Goal: Task Accomplishment & Management: Manage account settings

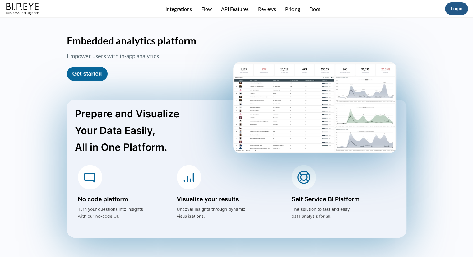
click at [459, 8] on link "Login" at bounding box center [457, 8] width 12 height 5
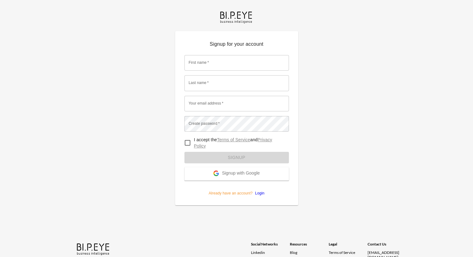
click at [230, 173] on span "Signup with Google" at bounding box center [241, 173] width 38 height 6
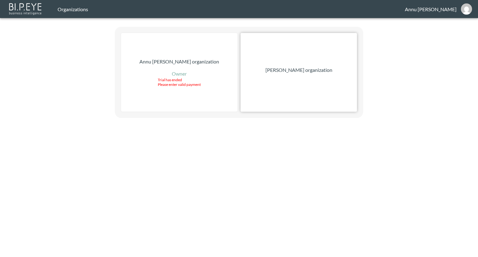
click at [287, 72] on p "[PERSON_NAME] organization" at bounding box center [298, 69] width 67 height 7
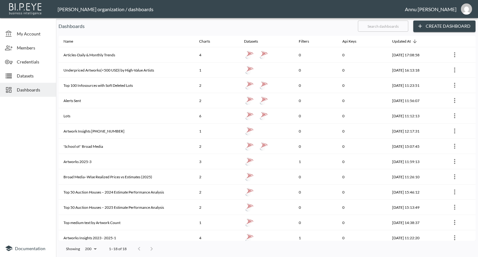
click at [29, 75] on span "Datasets" at bounding box center [34, 75] width 34 height 7
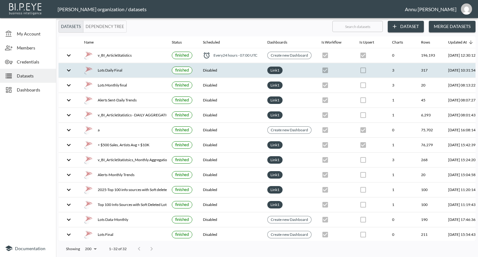
click at [118, 68] on div "Lots Daily Final" at bounding box center [123, 70] width 78 height 9
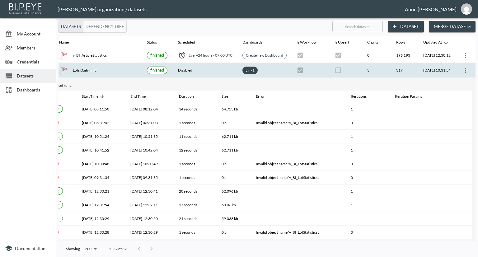
scroll to position [0, 36]
click at [462, 67] on icon "more" at bounding box center [465, 70] width 7 height 7
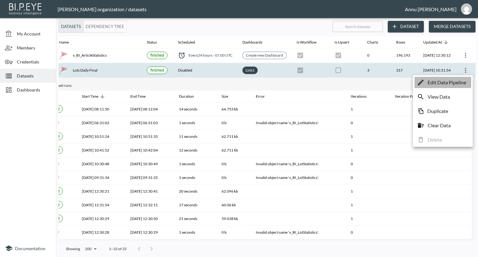
click at [450, 81] on p "Edit Data Pipeline" at bounding box center [446, 82] width 39 height 7
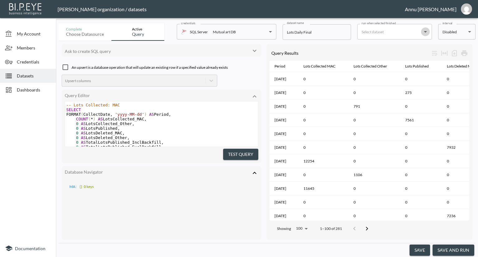
click at [426, 33] on icon "Open" at bounding box center [424, 31] width 7 height 7
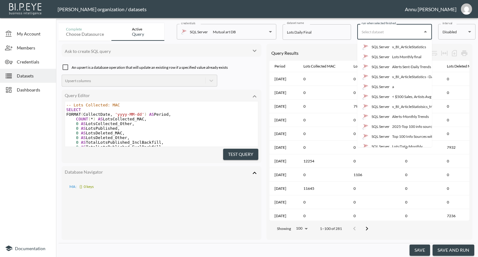
click at [447, 30] on body "BI.P.EYE, Interactive Analytics Dashboards - app Nadia Senft organization / dat…" at bounding box center [239, 128] width 478 height 257
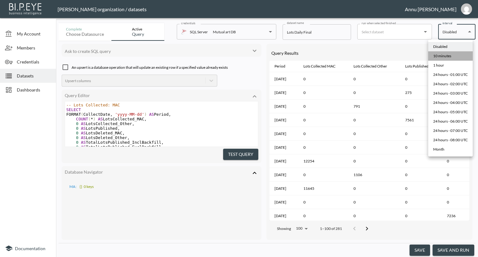
click at [445, 57] on div "10 minutes" at bounding box center [442, 56] width 18 height 6
type input "*/10 * * * *"
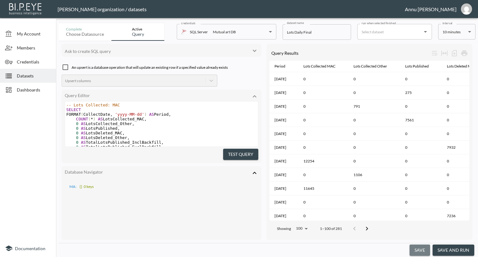
click at [424, 251] on button "save" at bounding box center [419, 250] width 21 height 12
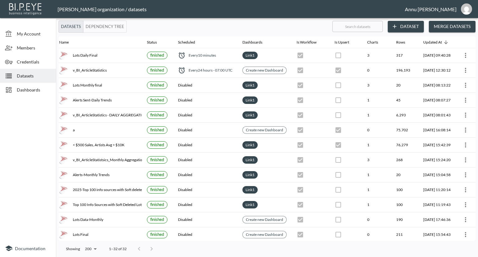
scroll to position [0, 36]
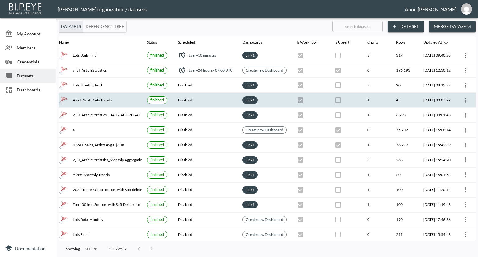
click at [466, 100] on icon "more" at bounding box center [465, 99] width 7 height 7
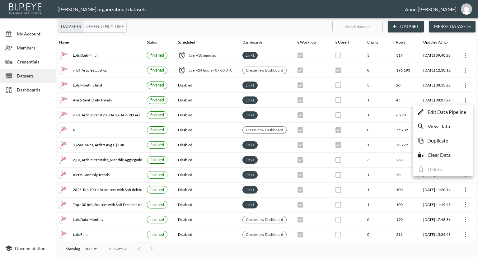
click at [451, 114] on p "Edit Data Pipeline" at bounding box center [446, 111] width 39 height 7
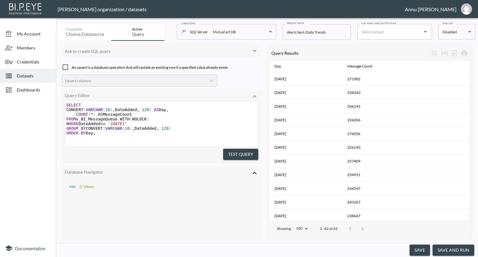
click at [388, 34] on input "run when selected finished" at bounding box center [390, 32] width 60 height 10
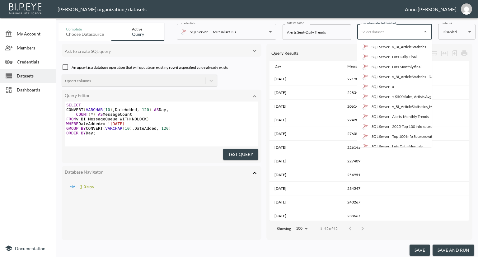
click at [389, 58] on p "SQL Server" at bounding box center [380, 57] width 18 height 6
type input "Lots Daily Final"
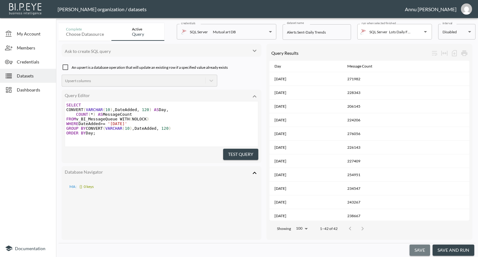
click at [424, 246] on button "save" at bounding box center [419, 250] width 21 height 12
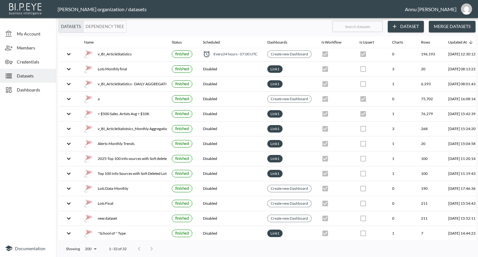
scroll to position [31, 36]
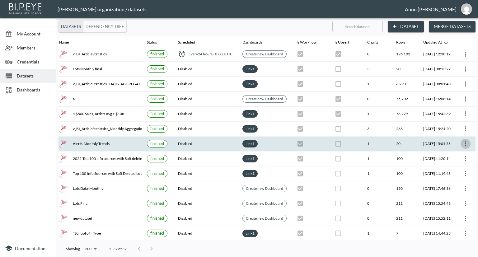
click at [465, 141] on icon "more" at bounding box center [465, 143] width 7 height 7
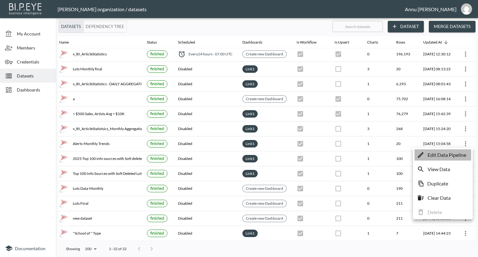
click at [447, 155] on p "Edit Data Pipeline" at bounding box center [446, 154] width 39 height 7
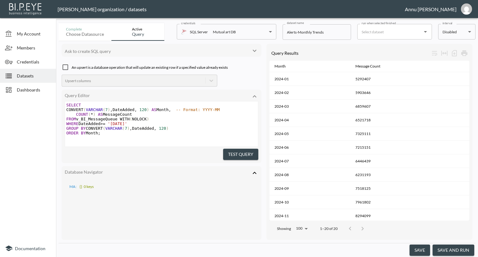
click at [393, 34] on input "run when selected finished" at bounding box center [390, 32] width 60 height 10
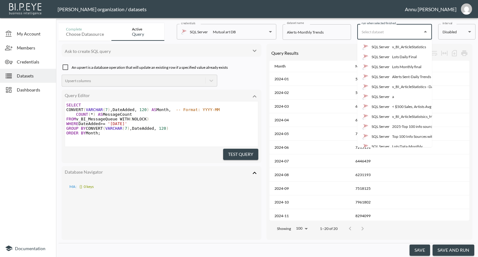
click at [394, 76] on div "Alerts Sent-Daily Trends" at bounding box center [411, 77] width 39 height 6
type input "Alerts Sent-Daily Trends"
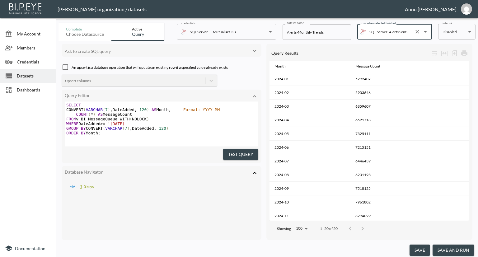
click at [418, 249] on button "save" at bounding box center [419, 250] width 21 height 12
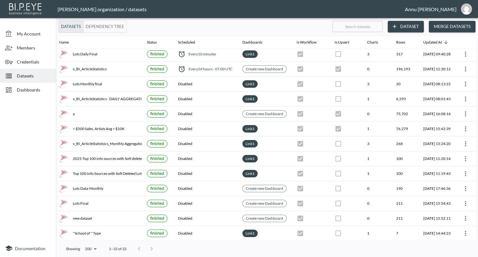
scroll to position [31, 36]
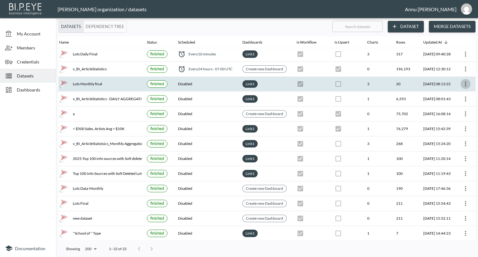
click at [463, 82] on icon "more" at bounding box center [465, 83] width 7 height 7
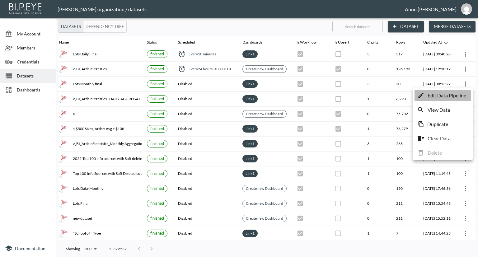
click at [453, 94] on p "Edit Data Pipeline" at bounding box center [446, 95] width 39 height 7
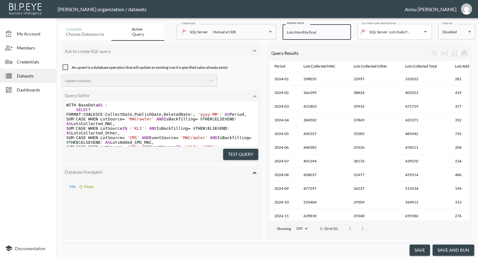
click at [336, 35] on input "Lots Monthly final" at bounding box center [316, 32] width 68 height 16
click at [385, 33] on p "SQL Server" at bounding box center [378, 31] width 18 height 5
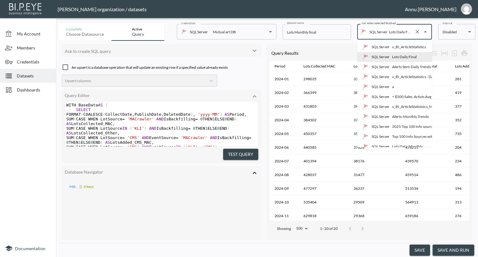
scroll to position [0, 4]
click at [384, 118] on p "SQL Server" at bounding box center [380, 117] width 18 height 6
type input "Alerts-Monthly Trends"
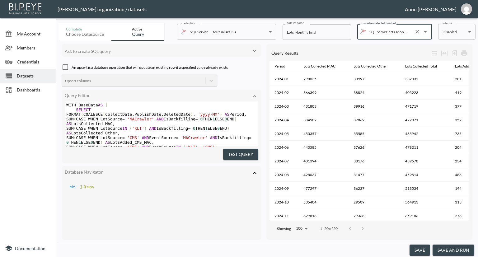
click at [419, 251] on button "save" at bounding box center [419, 250] width 21 height 12
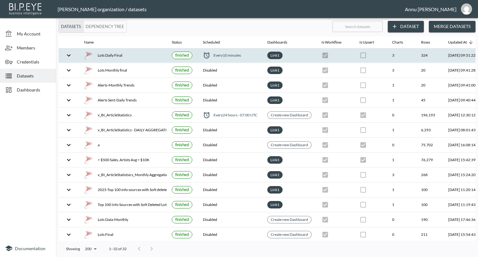
click at [121, 54] on div "Lots Daily Final" at bounding box center [123, 55] width 78 height 9
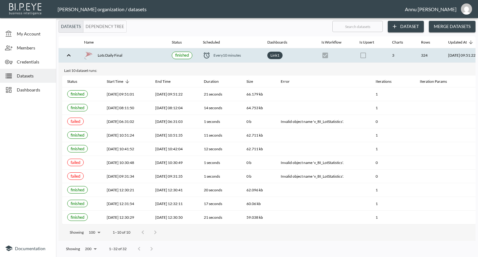
click at [102, 54] on div "Lots Daily Final" at bounding box center [123, 55] width 78 height 9
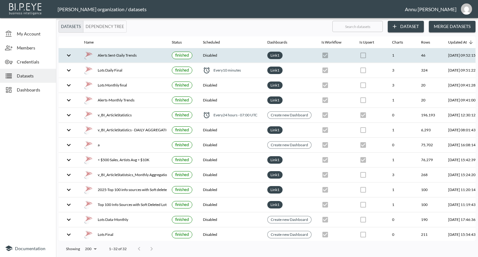
click at [112, 58] on div "Alerts Sent-Daily Trends" at bounding box center [123, 55] width 78 height 9
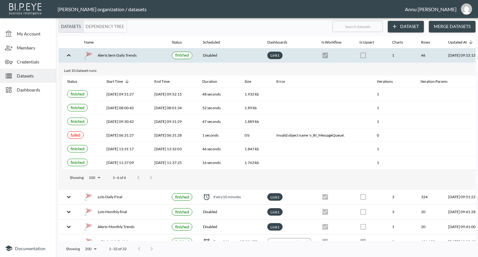
click at [84, 53] on img at bounding box center [88, 55] width 9 height 9
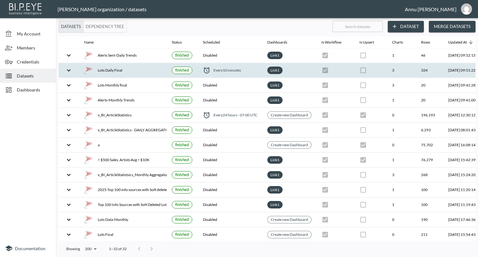
click at [105, 72] on div "Lots Daily Final" at bounding box center [123, 70] width 78 height 9
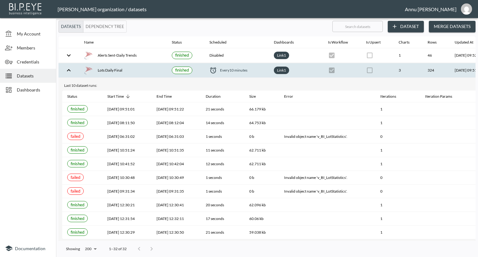
click at [102, 66] on div "Lots Daily Final" at bounding box center [123, 70] width 78 height 9
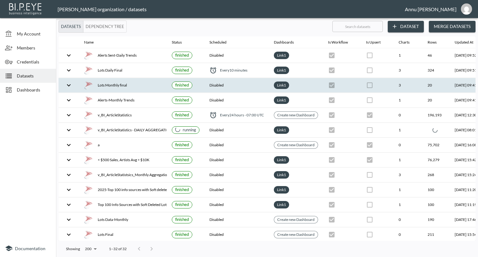
checkbox input "false"
checkbox input "true"
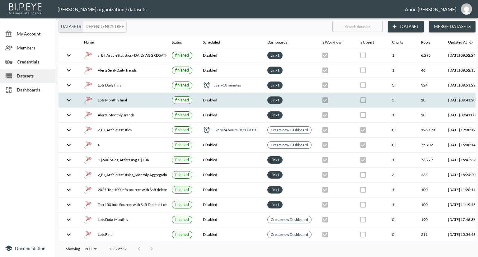
click at [102, 100] on div "Lots Monthly final" at bounding box center [123, 100] width 78 height 9
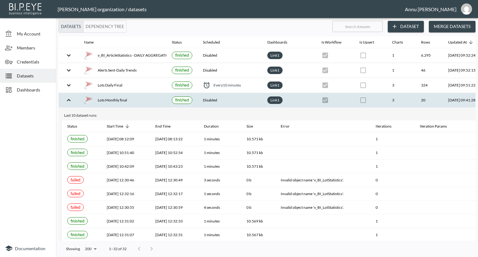
click at [102, 100] on div "Lots Monthly final" at bounding box center [123, 100] width 78 height 9
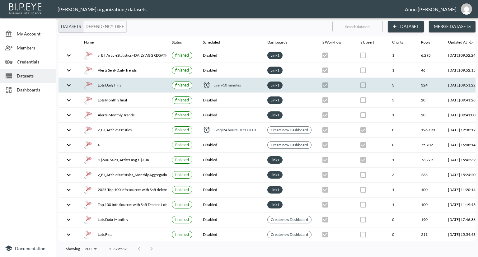
click at [100, 84] on div "Lots Daily Final" at bounding box center [123, 85] width 78 height 9
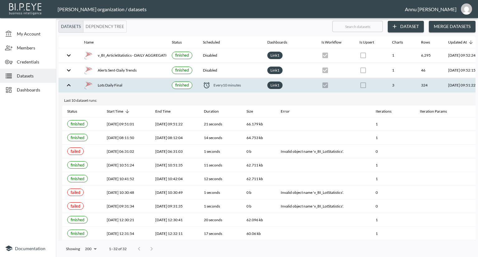
click at [100, 84] on div "Lots Daily Final" at bounding box center [123, 85] width 78 height 9
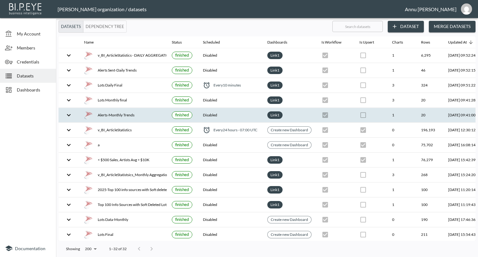
click at [98, 112] on div "Alerts-Monthly Trends" at bounding box center [123, 115] width 78 height 9
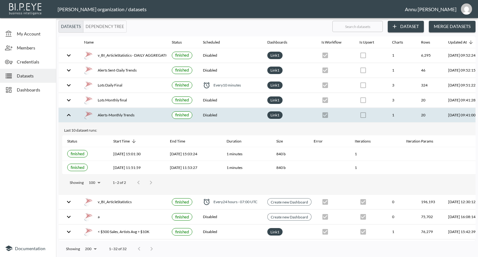
click at [98, 112] on div "Alerts-Monthly Trends" at bounding box center [123, 115] width 78 height 9
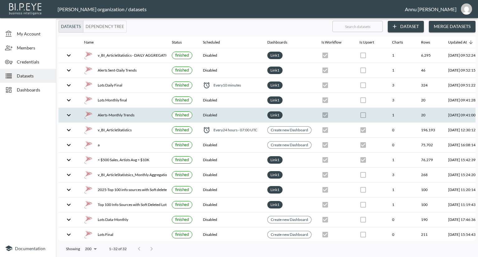
click at [108, 112] on div "Alerts-Monthly Trends" at bounding box center [123, 115] width 78 height 9
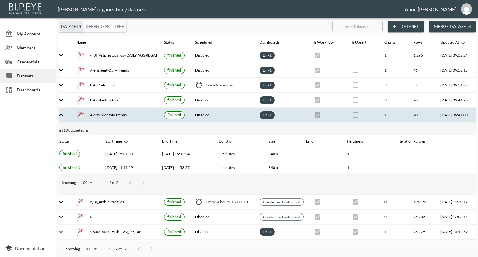
scroll to position [0, 36]
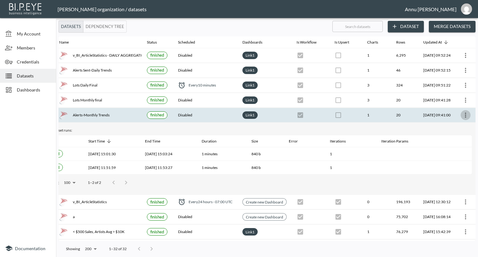
click at [462, 115] on icon "more" at bounding box center [465, 114] width 7 height 7
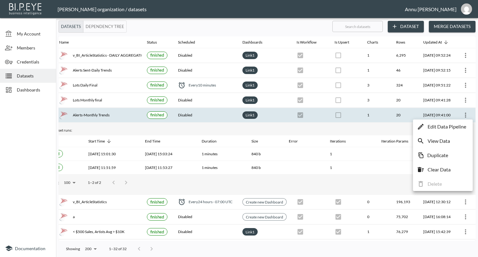
click at [446, 127] on p "Edit Data Pipeline" at bounding box center [446, 126] width 39 height 7
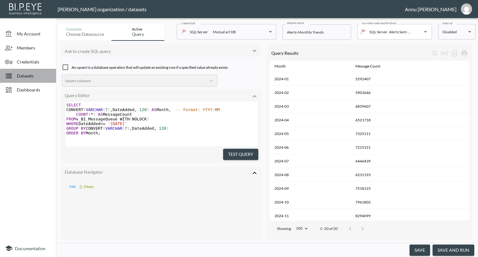
click at [34, 75] on span "Datasets" at bounding box center [34, 75] width 34 height 7
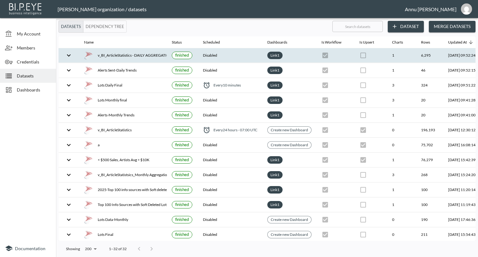
click at [112, 55] on div "v_BI_ArticleStatistics - DAILY AGGREGATION" at bounding box center [123, 55] width 78 height 9
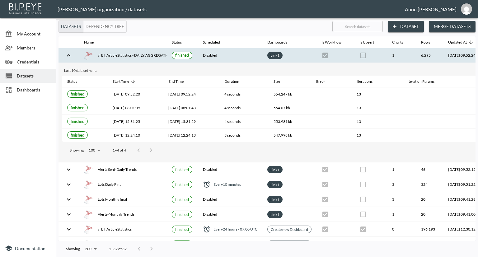
click at [112, 55] on div "v_BI_ArticleStatistics - DAILY AGGREGATION" at bounding box center [123, 55] width 78 height 9
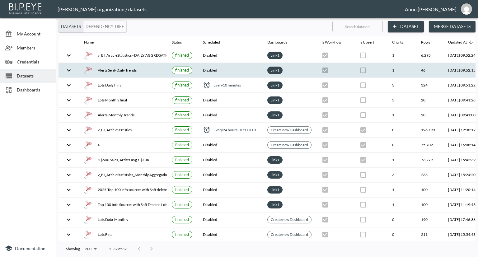
click at [108, 68] on div "Alerts Sent-Daily Trends" at bounding box center [123, 70] width 78 height 9
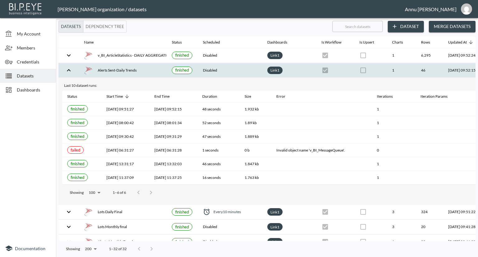
click at [108, 68] on div "Alerts Sent-Daily Trends" at bounding box center [123, 70] width 78 height 9
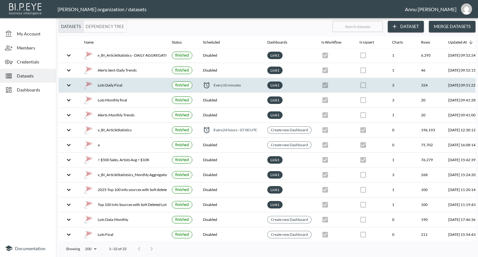
click at [108, 83] on div "Lots Daily Final" at bounding box center [123, 85] width 78 height 9
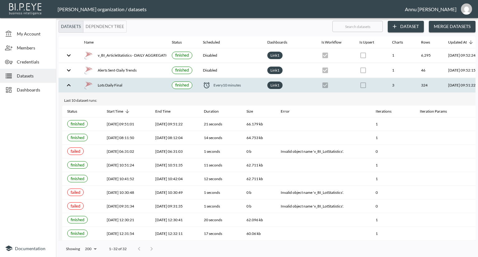
click at [108, 83] on div "Lots Daily Final" at bounding box center [123, 85] width 78 height 9
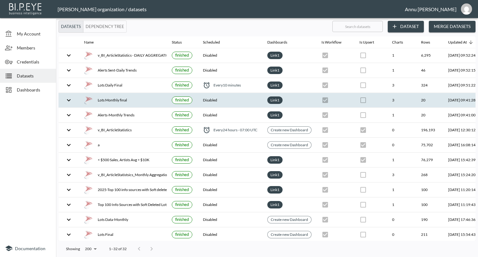
click at [108, 97] on div "Lots Monthly final" at bounding box center [123, 100] width 78 height 9
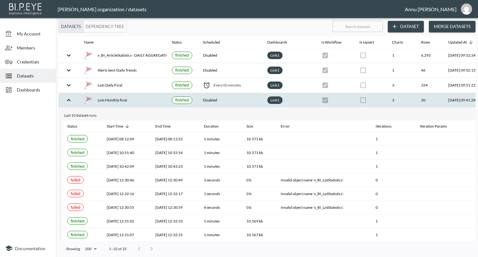
click at [108, 97] on div "Lots Monthly final" at bounding box center [123, 100] width 78 height 9
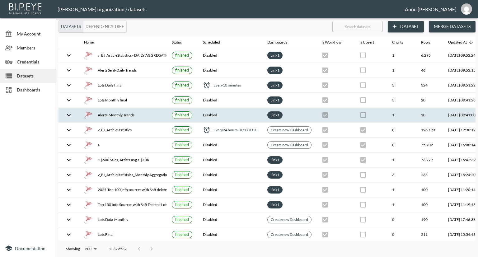
click at [110, 114] on div "Alerts-Monthly Trends" at bounding box center [123, 115] width 78 height 9
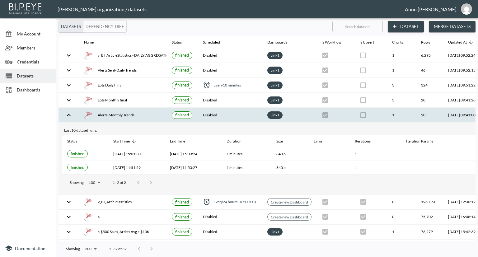
click at [128, 115] on div "Alerts-Monthly Trends" at bounding box center [123, 115] width 78 height 9
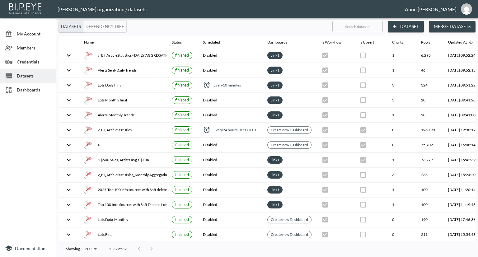
scroll to position [0, 36]
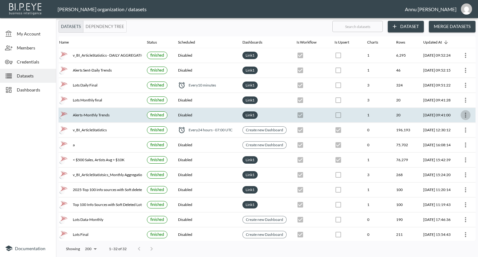
click at [465, 115] on icon "more" at bounding box center [465, 114] width 7 height 7
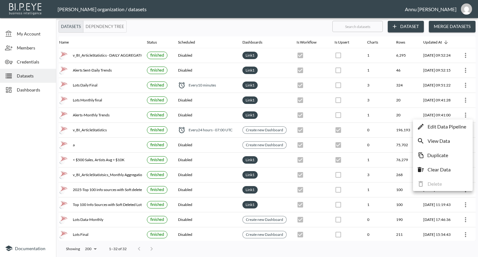
click at [33, 89] on div at bounding box center [239, 128] width 478 height 257
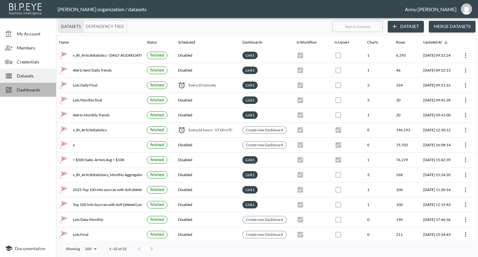
click at [23, 89] on span "Dashboards" at bounding box center [34, 89] width 34 height 7
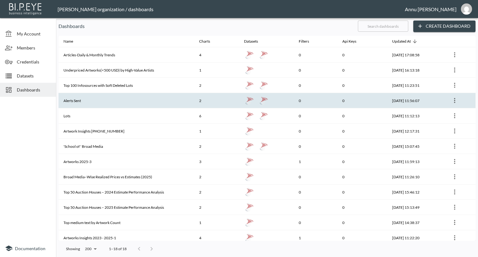
click at [86, 101] on th "Alerts Sent" at bounding box center [126, 100] width 136 height 15
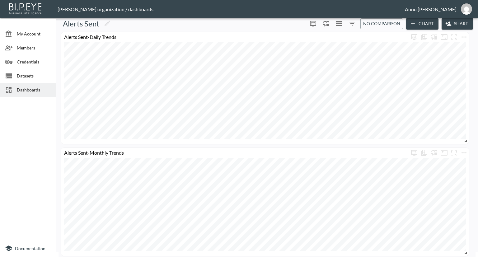
scroll to position [9, 0]
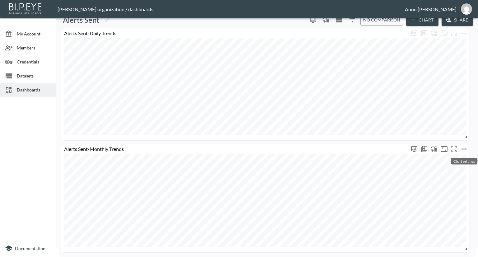
click at [465, 147] on icon "more" at bounding box center [463, 148] width 7 height 7
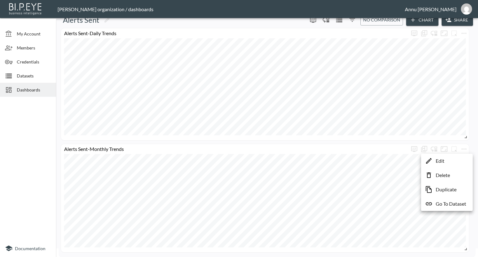
click at [447, 160] on li "Edit" at bounding box center [446, 160] width 49 height 11
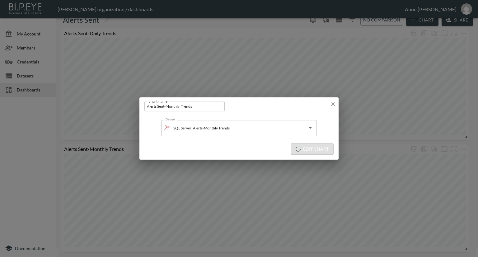
click at [331, 102] on icon "button" at bounding box center [333, 104] width 6 height 6
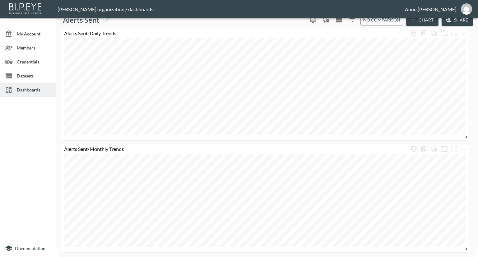
click at [30, 92] on span "Dashboards" at bounding box center [34, 89] width 34 height 7
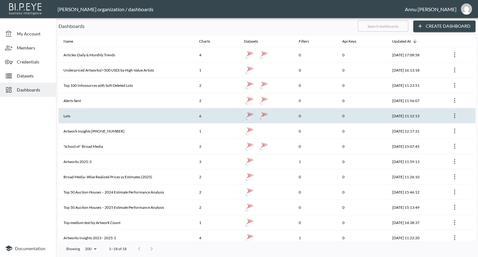
click at [80, 114] on th "Lots" at bounding box center [126, 115] width 136 height 15
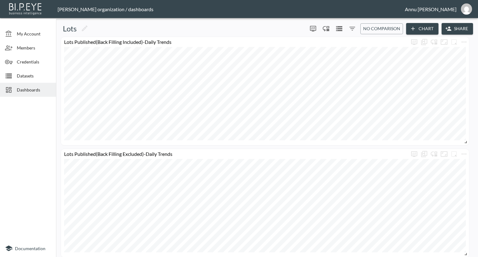
click at [26, 76] on span "Datasets" at bounding box center [34, 75] width 34 height 7
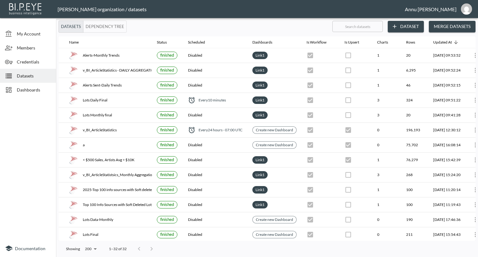
scroll to position [0, 36]
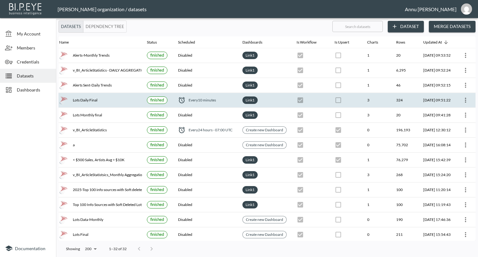
click at [472, 99] on th at bounding box center [465, 100] width 20 height 15
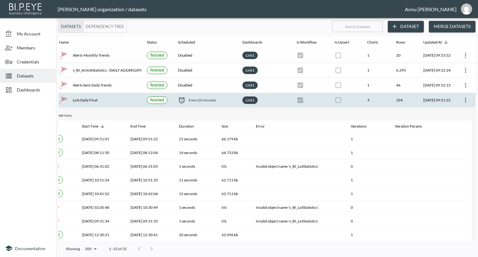
click at [465, 98] on icon "more" at bounding box center [465, 100] width 1 height 5
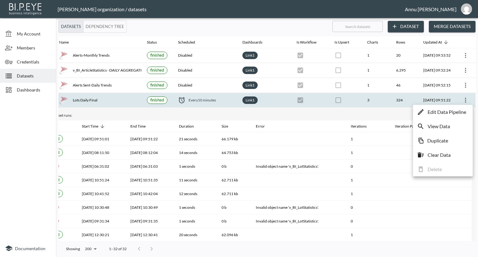
click at [455, 111] on p "Edit Data Pipeline" at bounding box center [446, 111] width 39 height 7
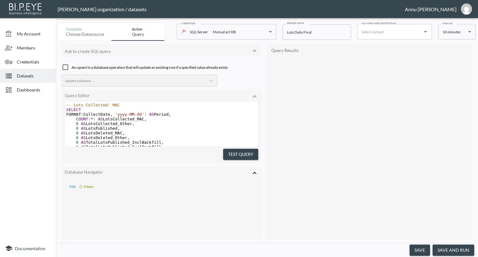
click at [456, 35] on body "BI.P.EYE, Interactive Analytics Dashboards - app Nadia Senft organization / dat…" at bounding box center [239, 128] width 478 height 257
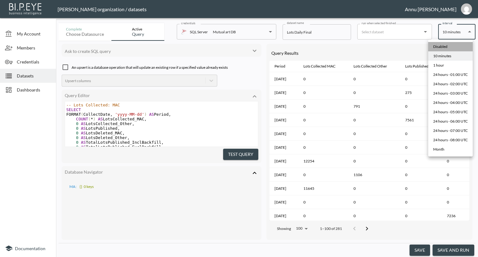
click at [449, 47] on li "Disabled" at bounding box center [450, 46] width 44 height 9
type input "Disabled"
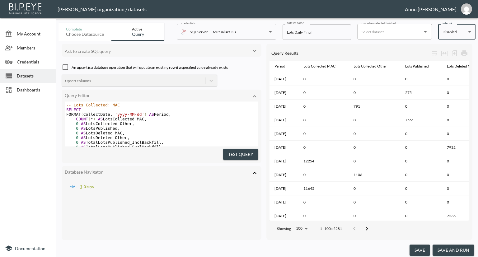
click at [424, 250] on button "save" at bounding box center [419, 250] width 21 height 12
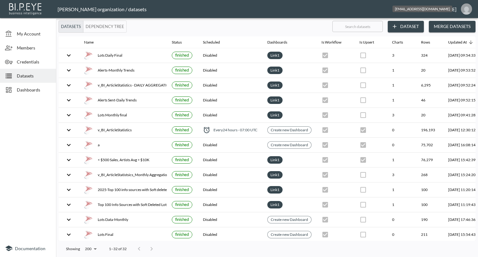
click at [467, 4] on img "annu@mutualart.com" at bounding box center [466, 8] width 11 height 11
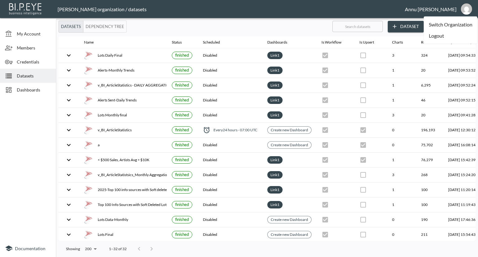
click at [438, 34] on li "Logout" at bounding box center [451, 35] width 54 height 11
